Goal: Information Seeking & Learning: Find specific page/section

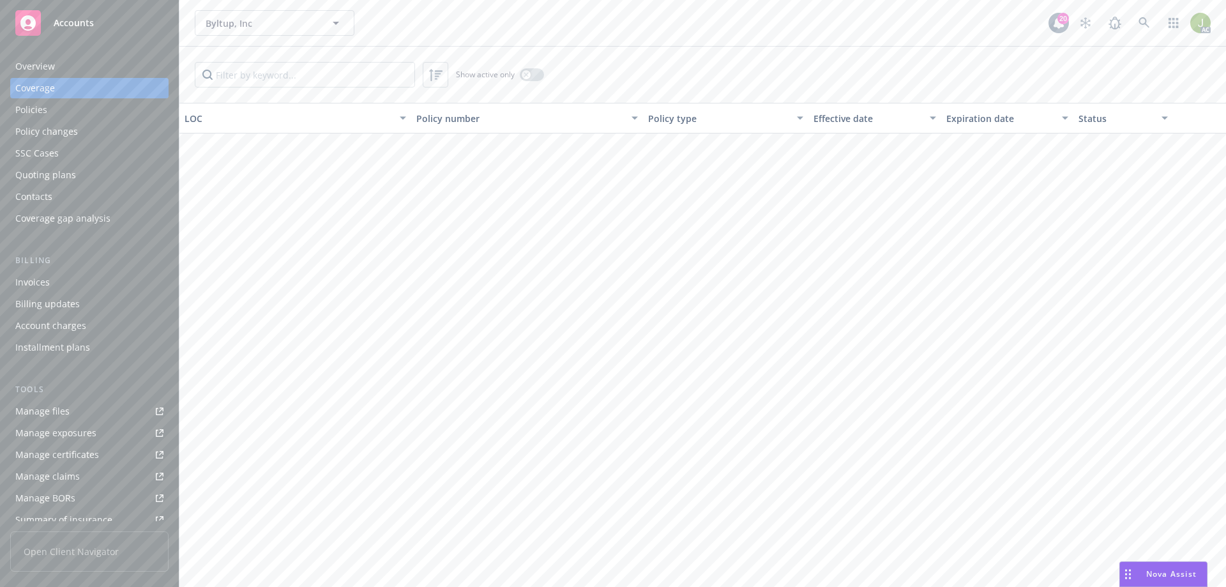
scroll to position [639, 0]
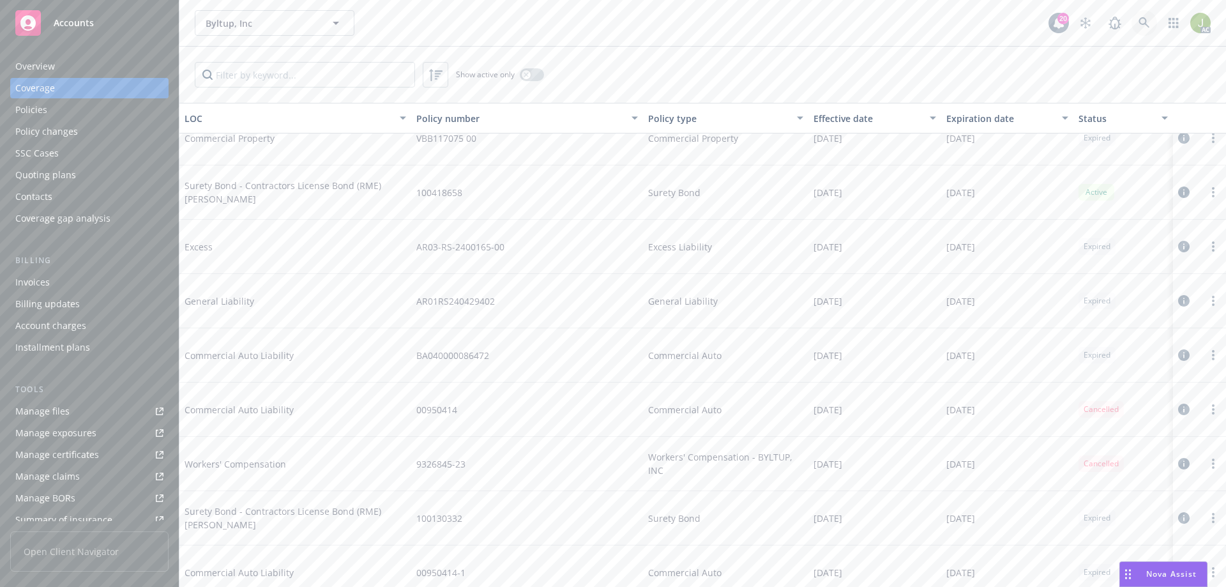
click at [1139, 22] on icon at bounding box center [1144, 22] width 11 height 11
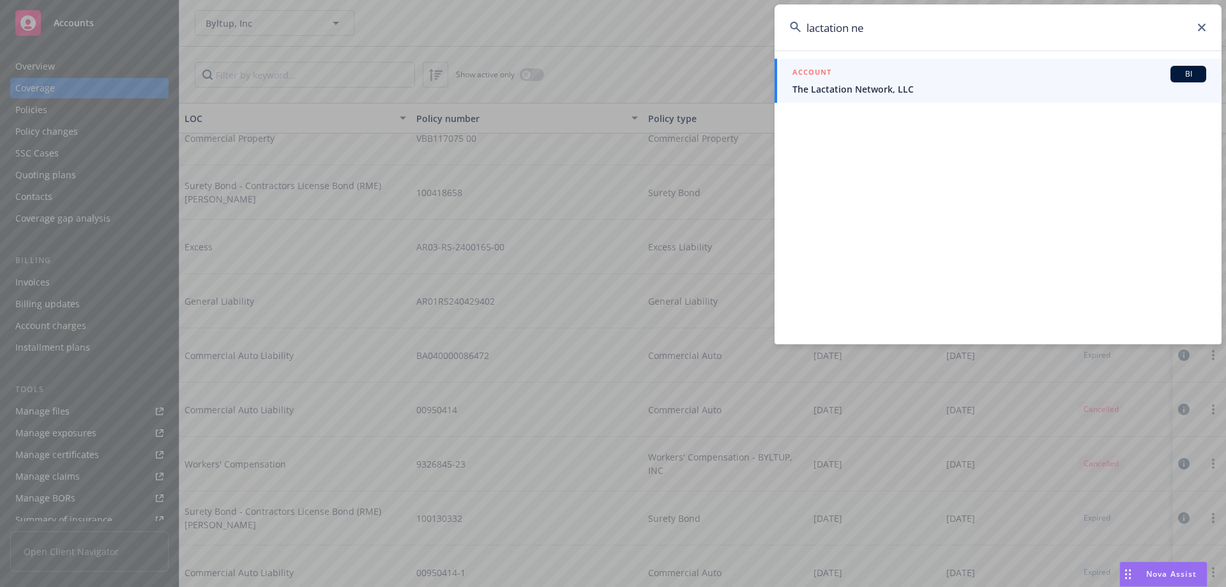
type input "lactation ne"
click at [926, 90] on span "The Lactation Network, LLC" at bounding box center [1000, 88] width 414 height 13
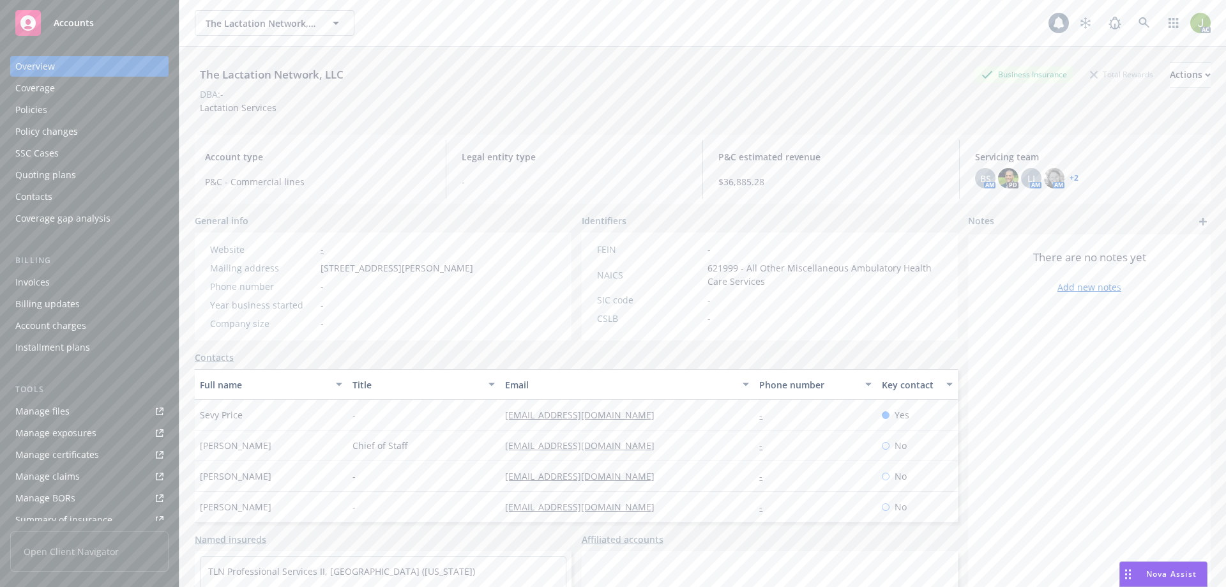
click at [104, 280] on div "Invoices" at bounding box center [89, 282] width 148 height 20
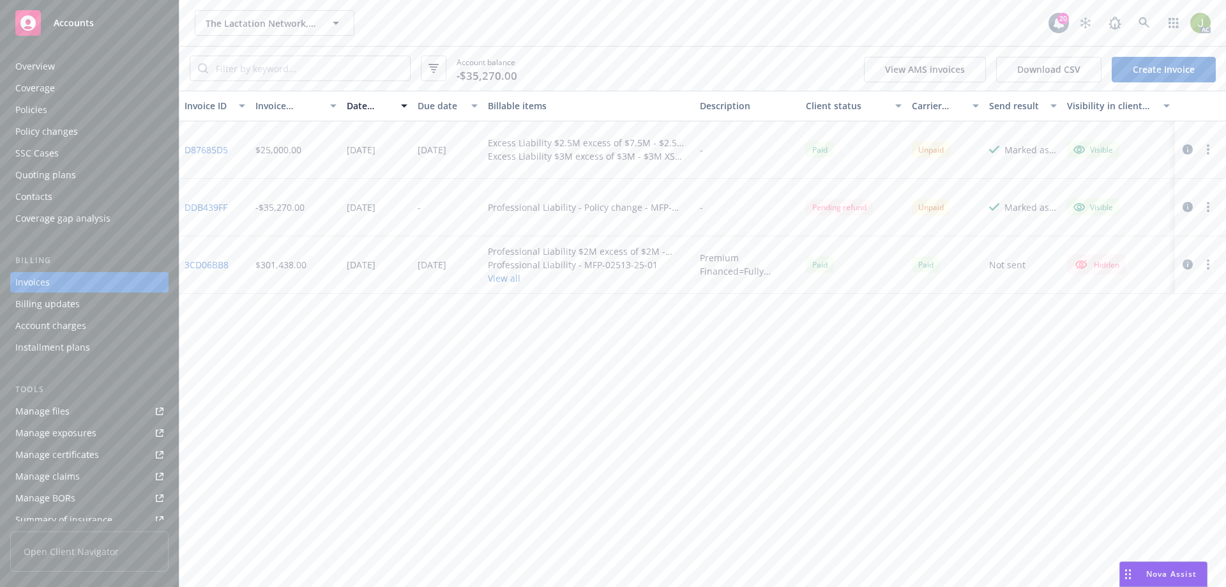
click at [208, 202] on link "DDB439FF" at bounding box center [206, 207] width 43 height 13
click at [1140, 26] on icon at bounding box center [1144, 22] width 11 height 11
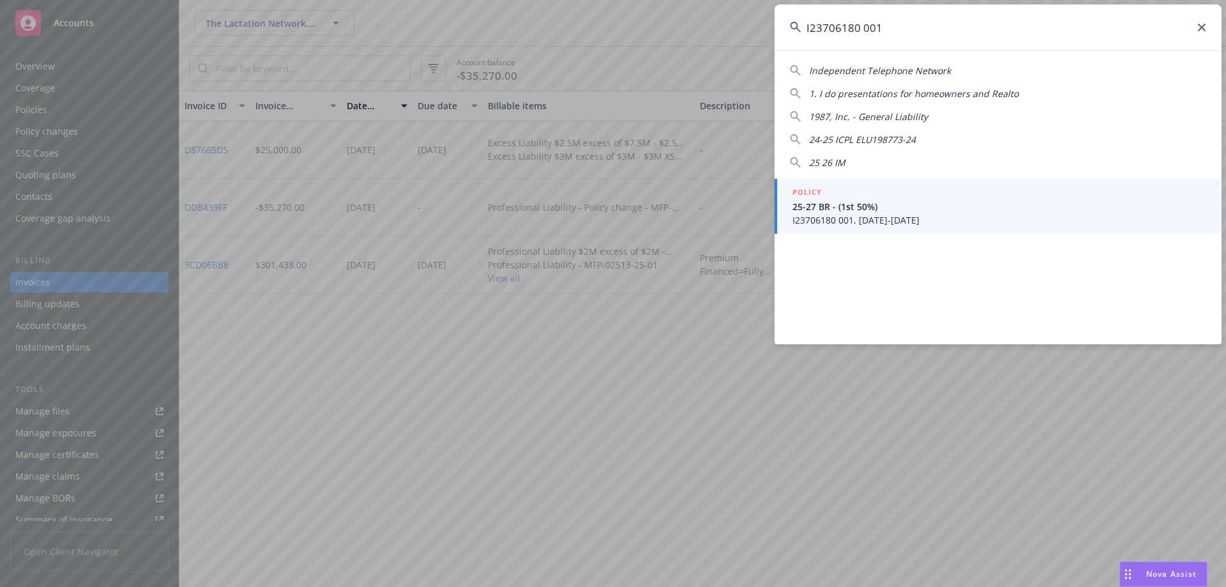
type input "I23706180 001"
click at [859, 199] on div "POLICY" at bounding box center [1000, 193] width 414 height 14
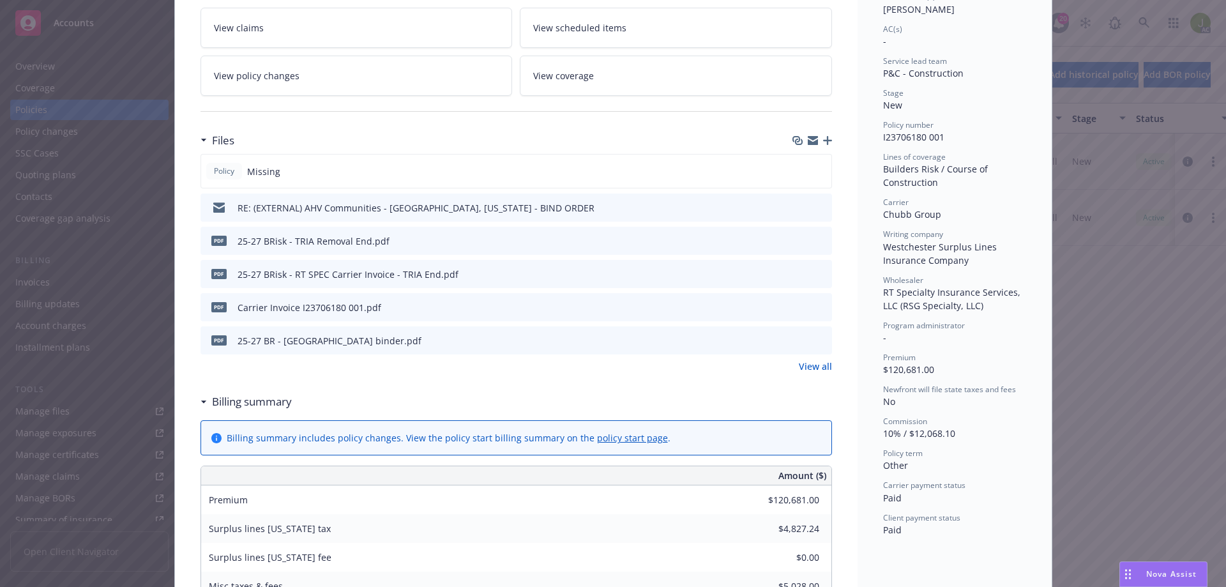
scroll to position [192, 0]
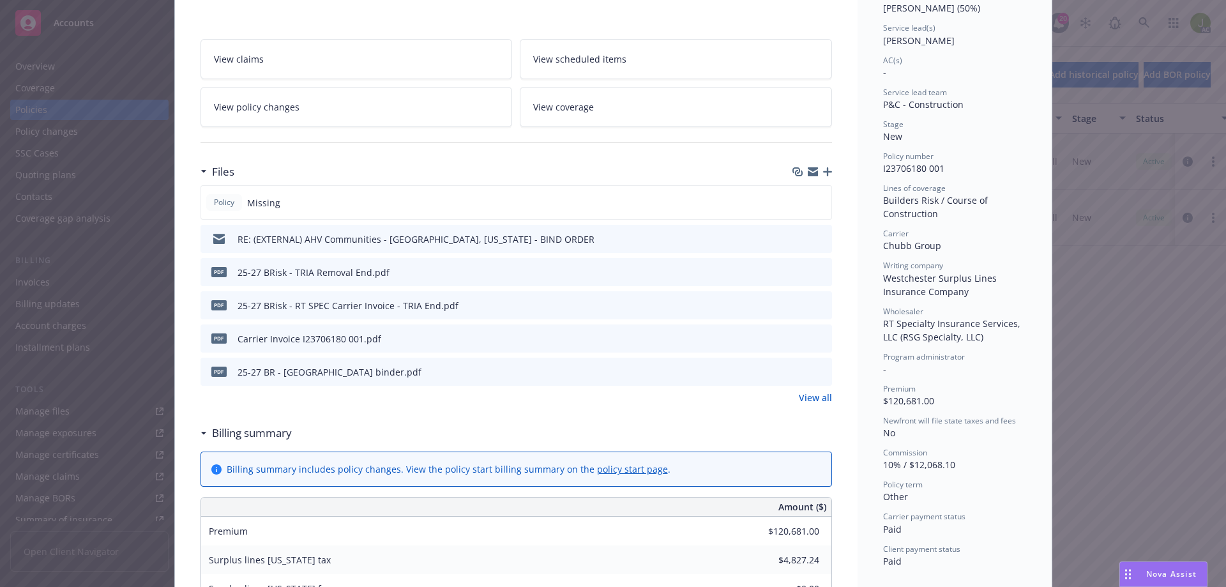
click at [1126, 363] on div "Policy Builders Risk / Course of Construction - 25-27 BR - (1st 50%) 1st 50% Vi…" at bounding box center [613, 293] width 1226 height 587
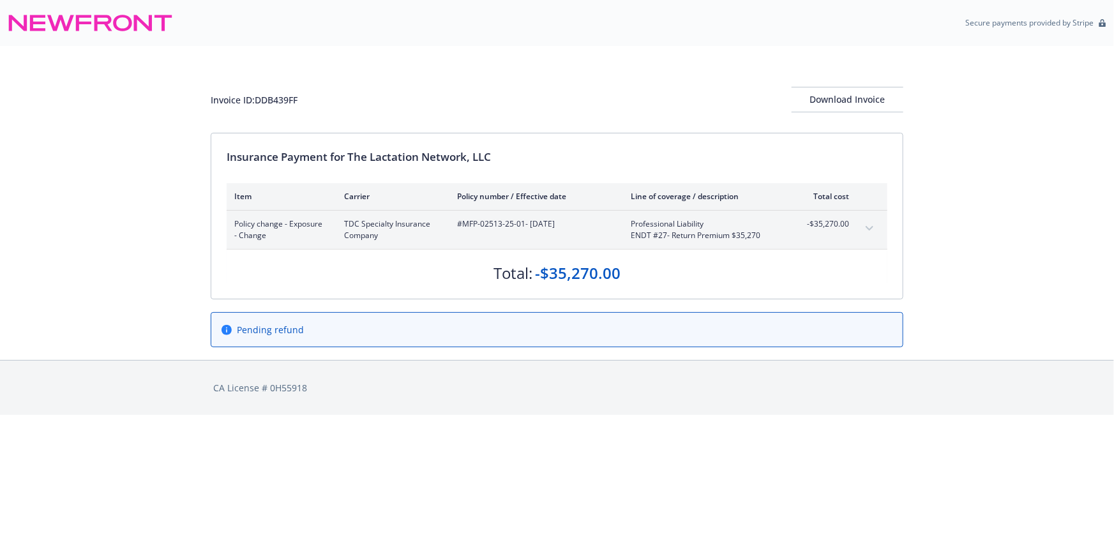
click at [869, 227] on icon "expand content" at bounding box center [870, 228] width 8 height 4
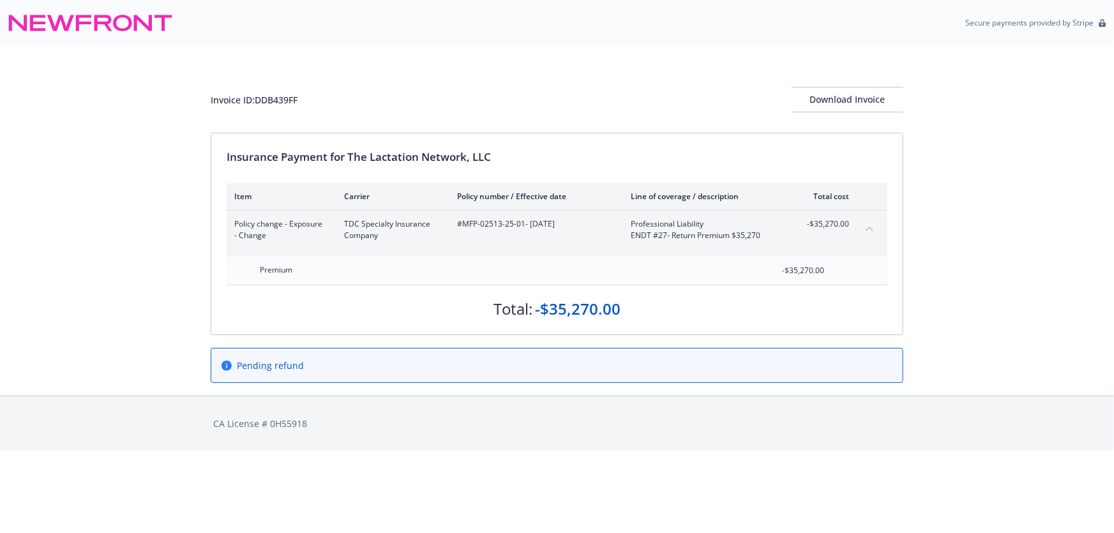
click at [869, 227] on icon "collapse content" at bounding box center [870, 229] width 8 height 4
